Goal: Transaction & Acquisition: Download file/media

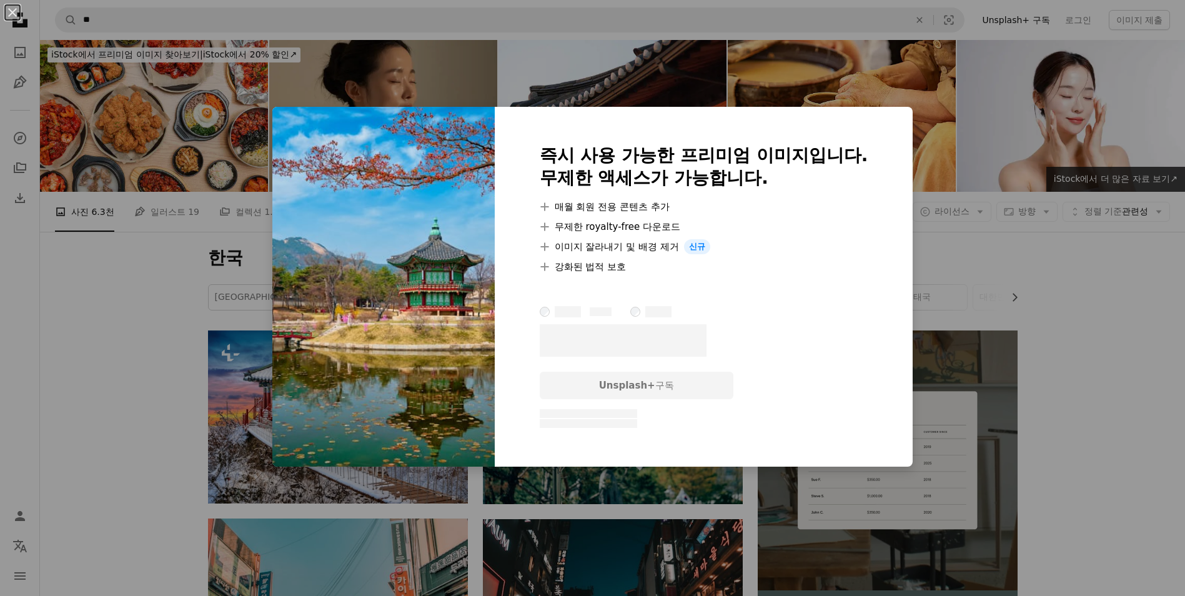
scroll to position [500, 0]
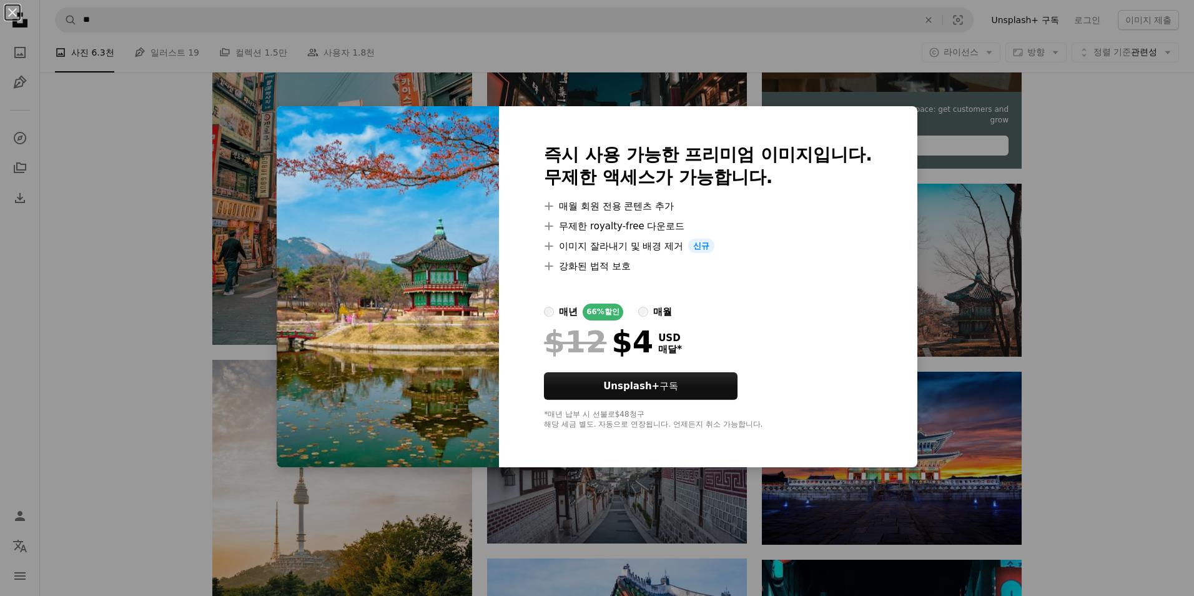
click at [148, 217] on div "An X shape 즉시 사용 가능한 프리미엄 이미지입니다. 무제한 액세스가 가능합니다. A plus sign 매월 회원 전용 콘텐츠 추가 A…" at bounding box center [597, 298] width 1194 height 596
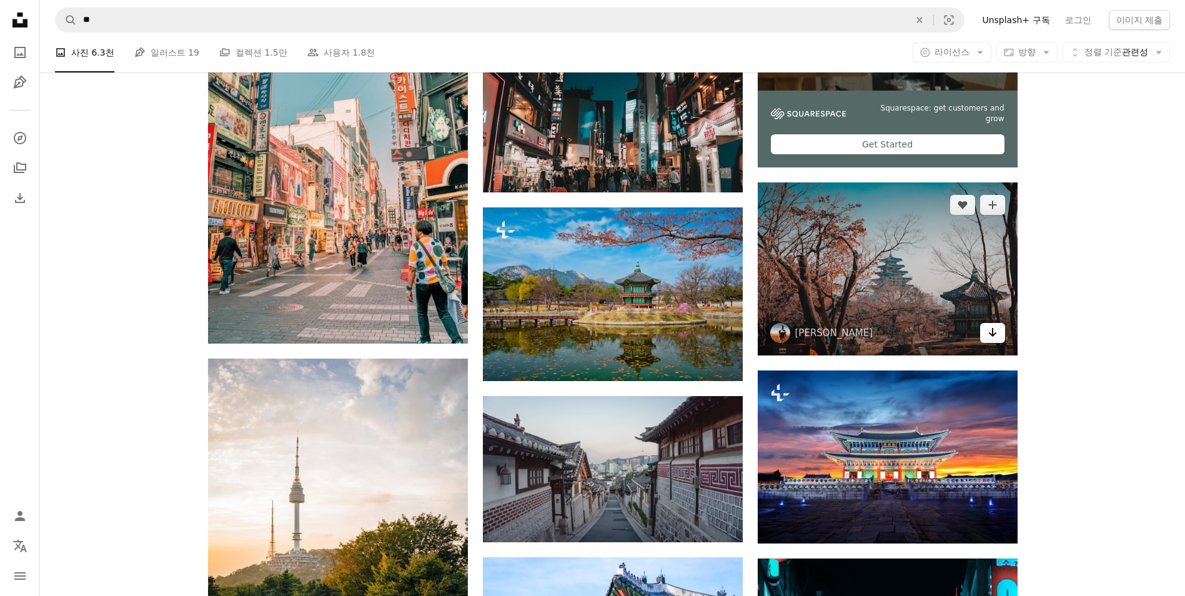
click at [994, 335] on icon "다운로드" at bounding box center [992, 332] width 8 height 9
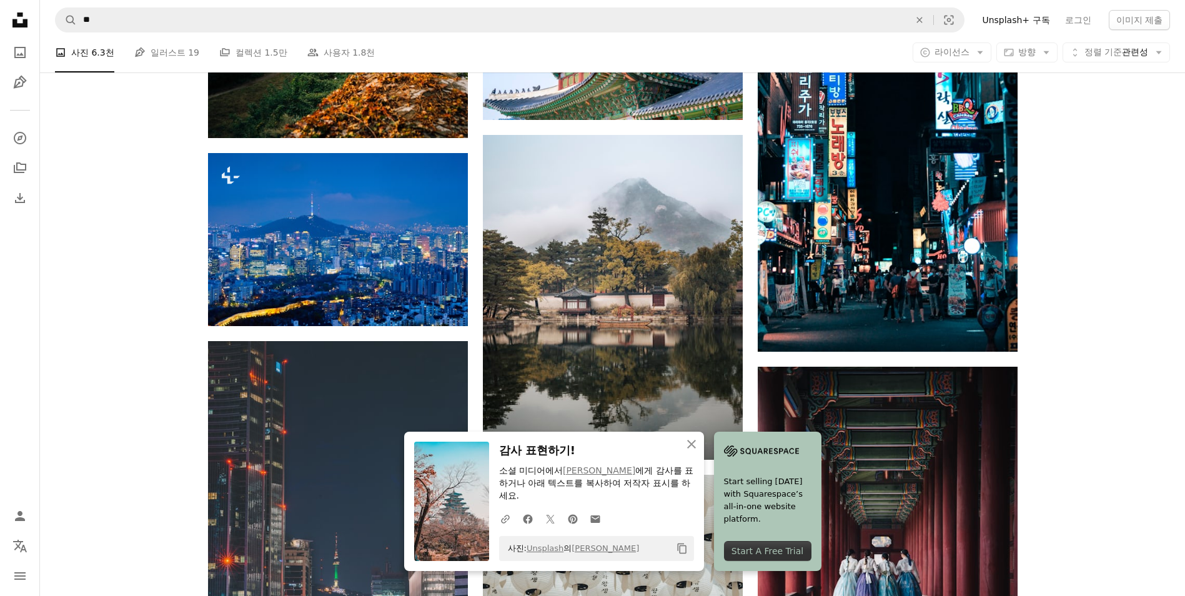
scroll to position [1124, 0]
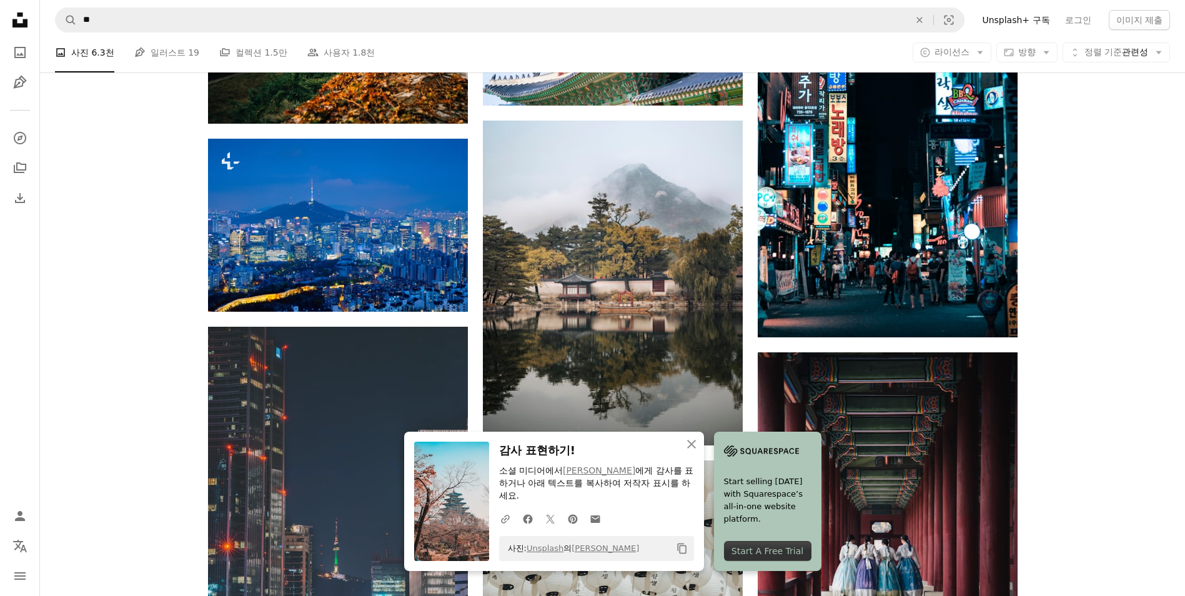
click at [1084, 344] on div "Plus sign for Unsplash+ A heart A plus sign Getty Images Unsplash+ 용 A lock 다운로…" at bounding box center [612, 215] width 1145 height 2019
click at [691, 445] on icon "An X shape" at bounding box center [691, 444] width 15 height 15
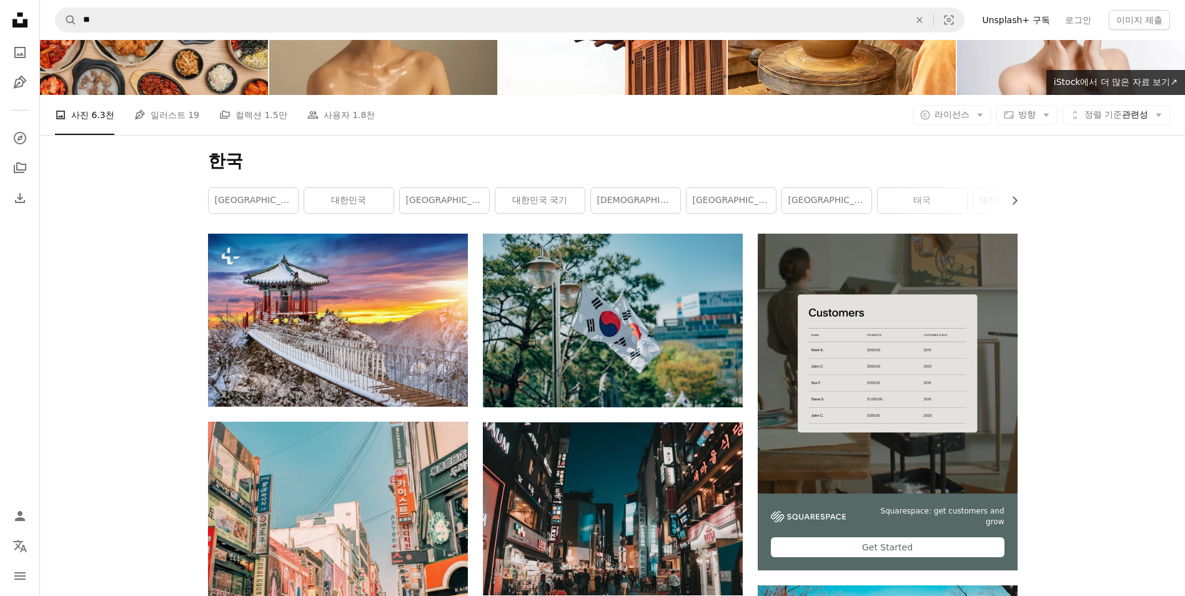
scroll to position [0, 0]
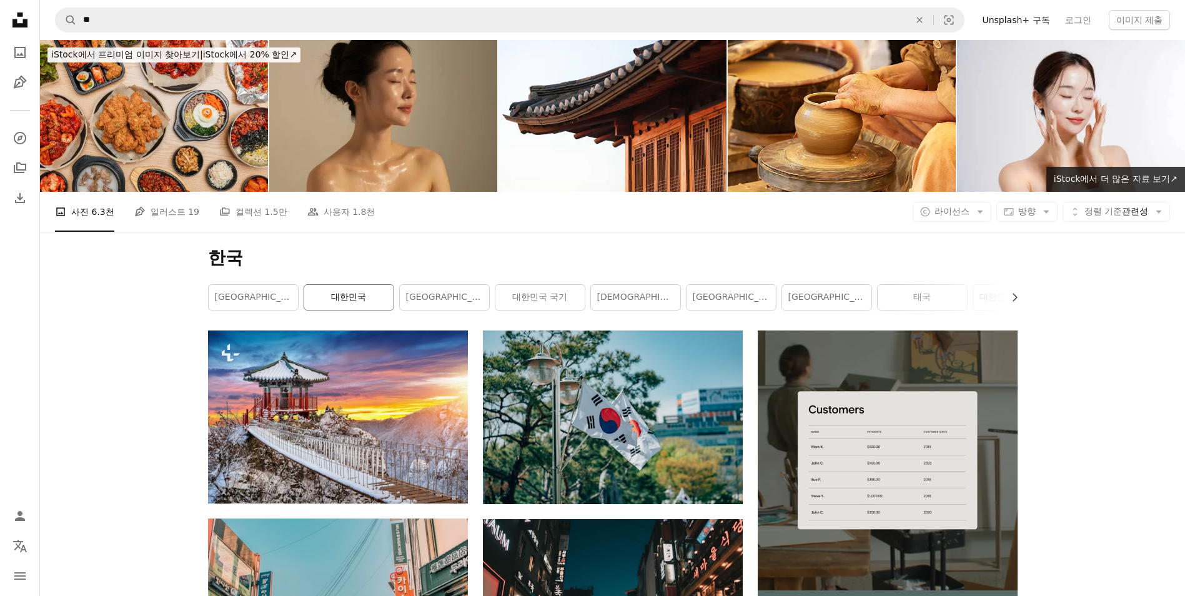
click at [339, 301] on link "대한민국" at bounding box center [348, 297] width 89 height 25
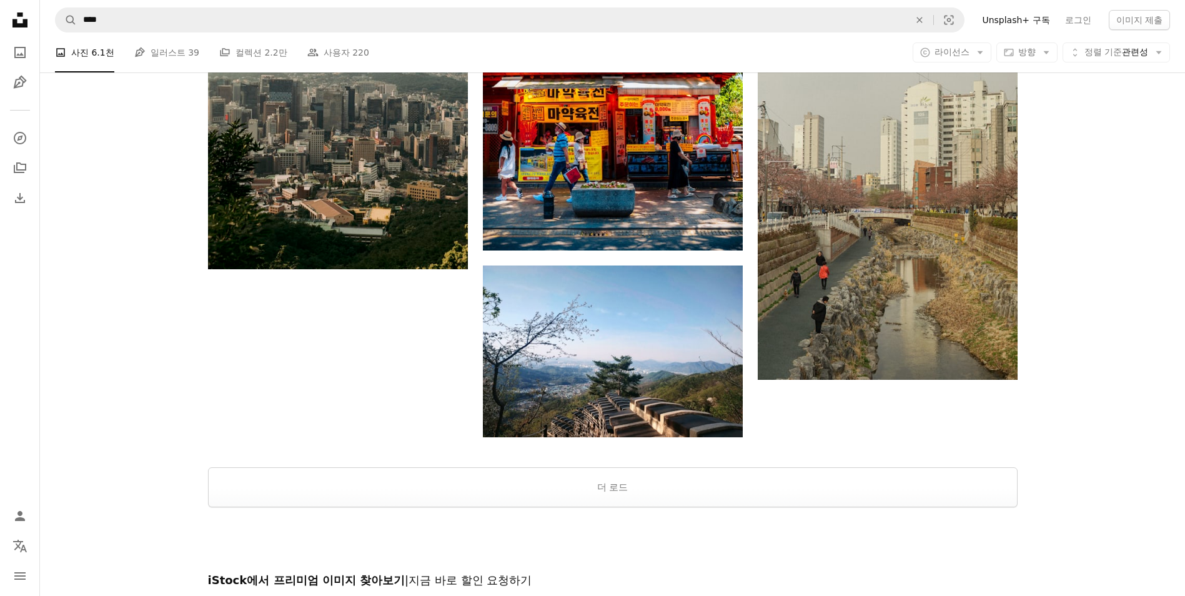
scroll to position [1999, 0]
